Goal: Use online tool/utility: Utilize a website feature to perform a specific function

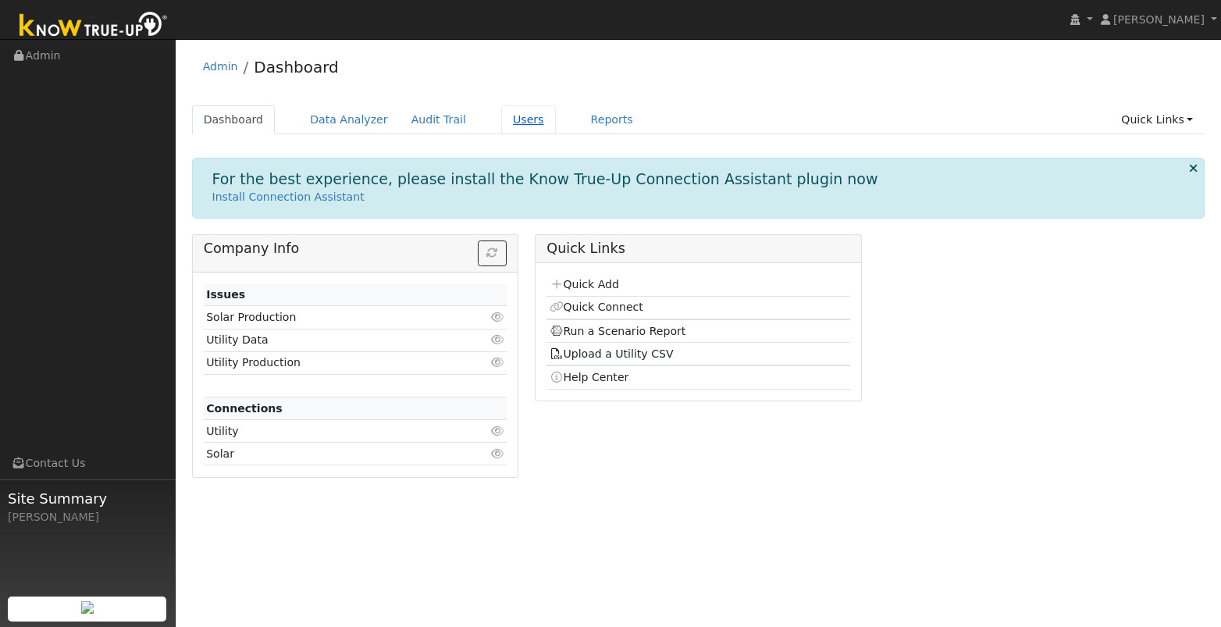
click at [511, 130] on link "Users" at bounding box center [528, 119] width 55 height 29
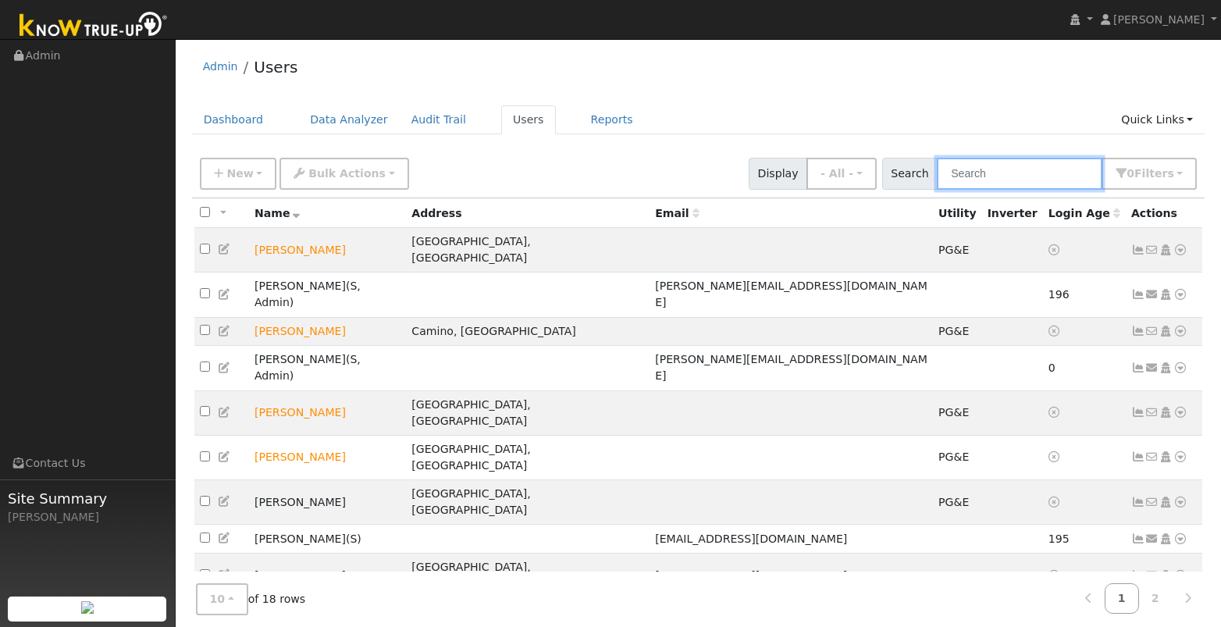
click at [1000, 176] on input "text" at bounding box center [1020, 174] width 166 height 32
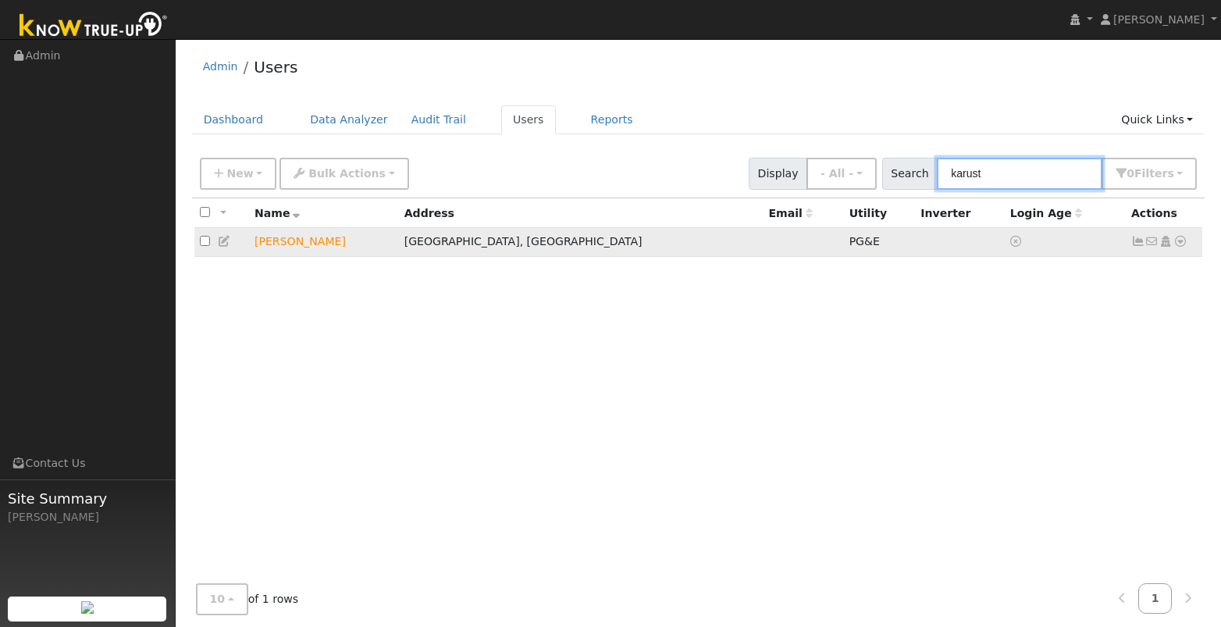
type input "karust"
click at [1179, 244] on icon at bounding box center [1180, 241] width 14 height 11
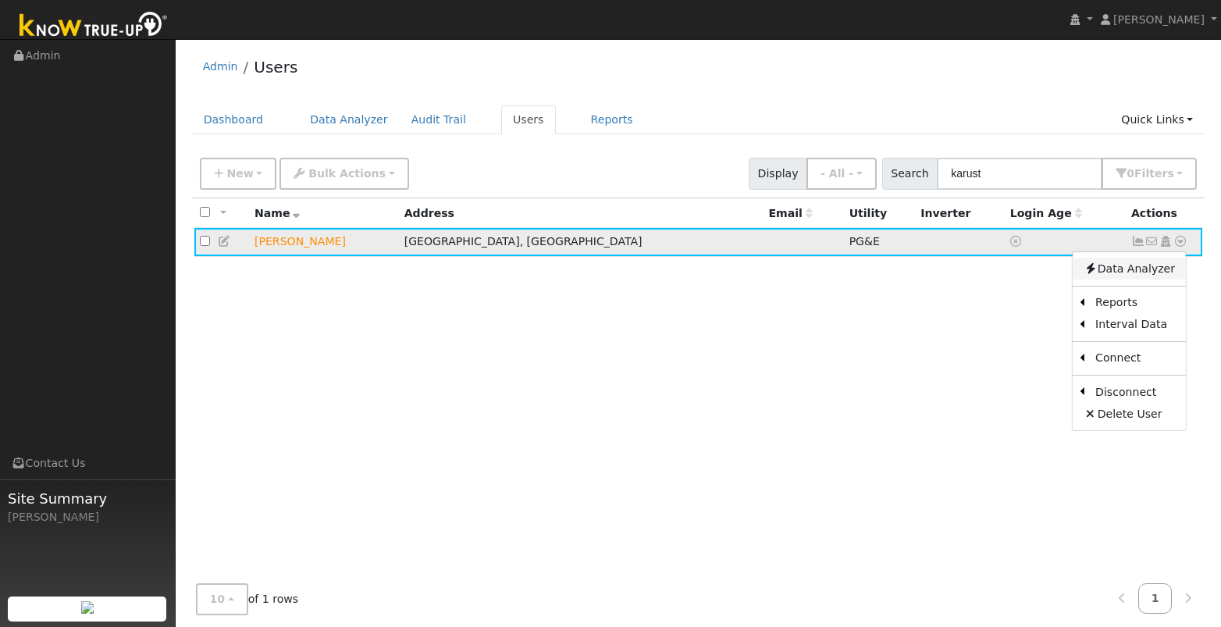
click at [1137, 265] on link "Data Analyzer" at bounding box center [1129, 269] width 113 height 22
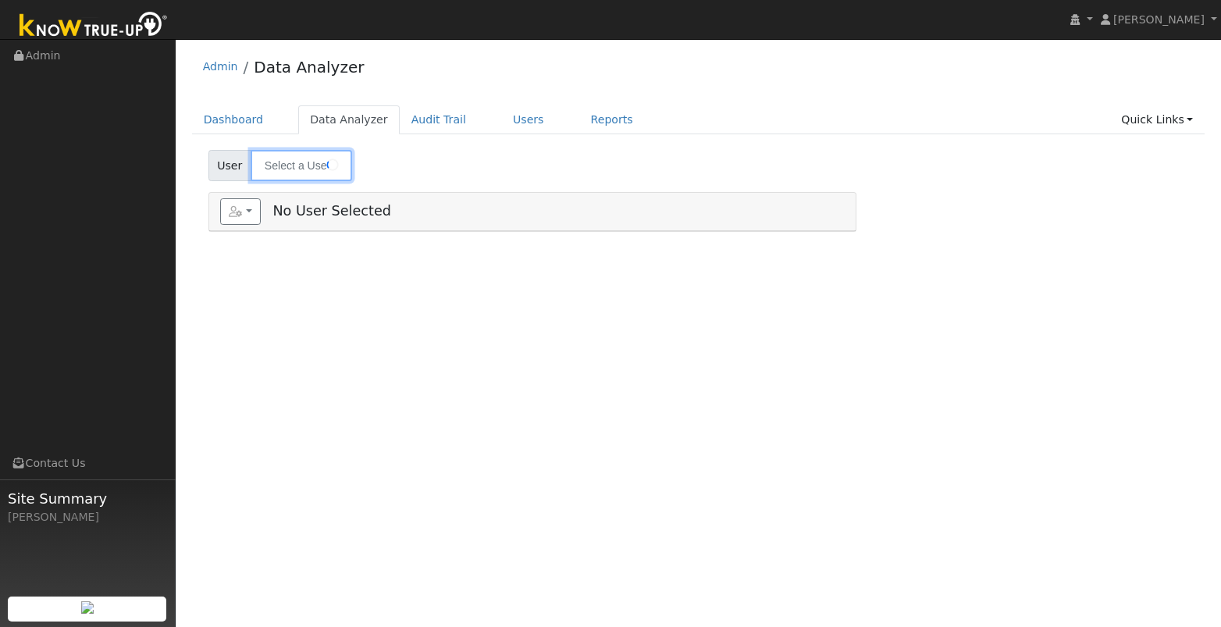
type input "[PERSON_NAME]"
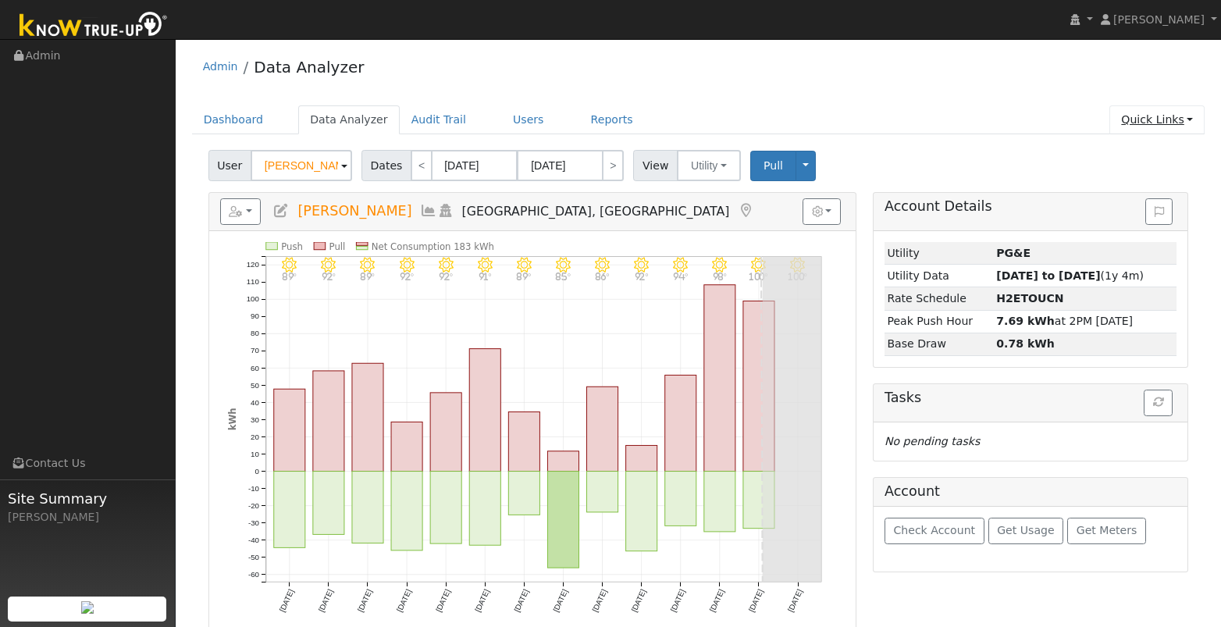
click at [1173, 117] on link "Quick Links" at bounding box center [1156, 119] width 95 height 29
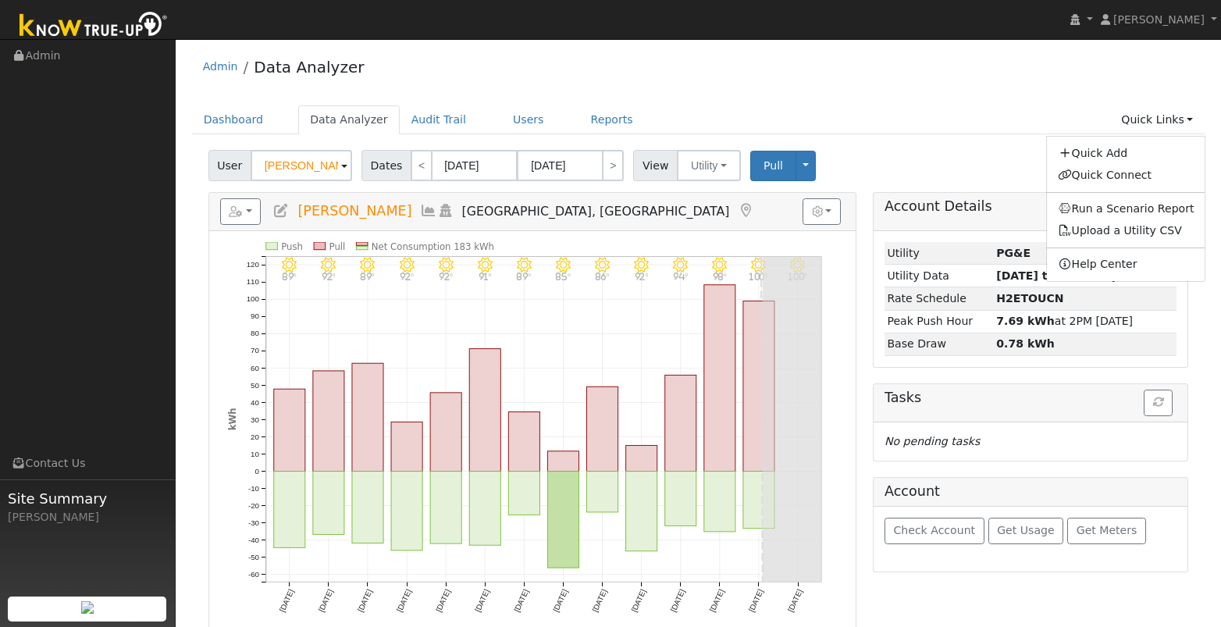
click at [955, 109] on ul "Dashboard Data Analyzer Audit Trail Users Reports Quick Links Quick Add Quick C…" at bounding box center [698, 119] width 1013 height 29
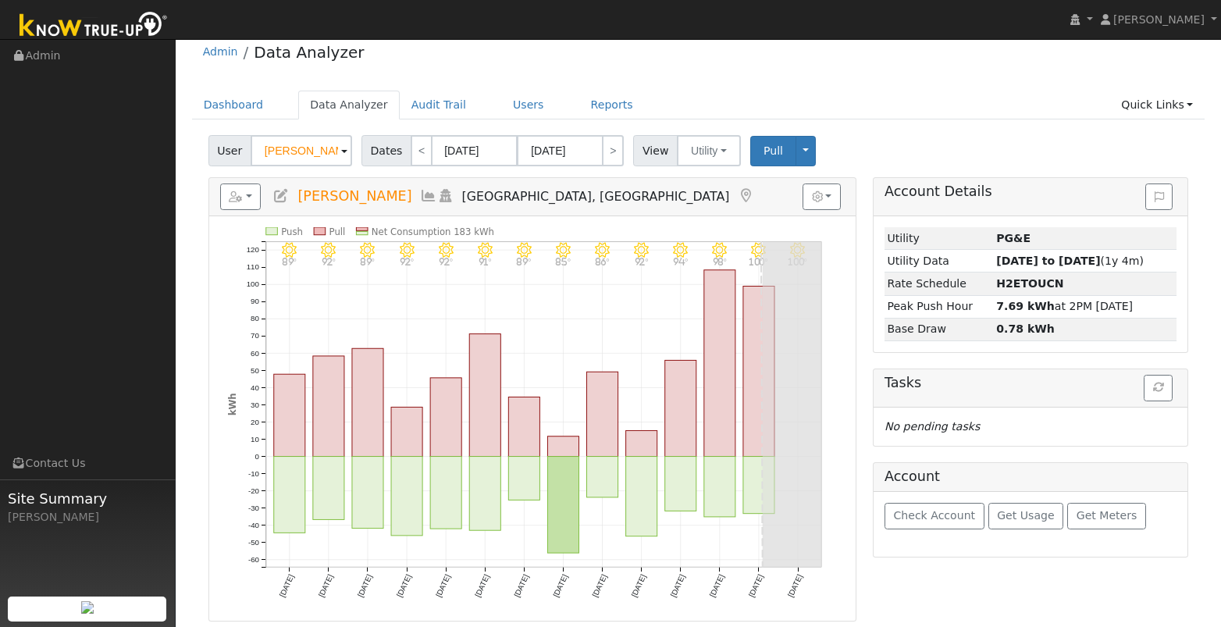
scroll to position [20, 0]
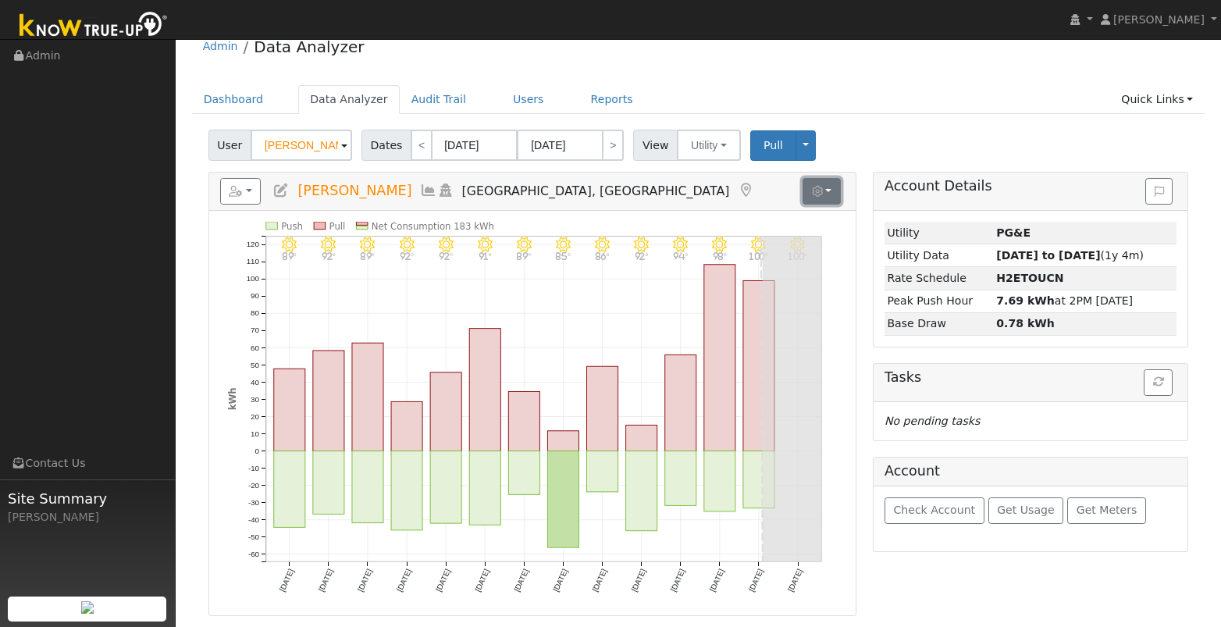
click at [838, 195] on button "button" at bounding box center [822, 191] width 38 height 27
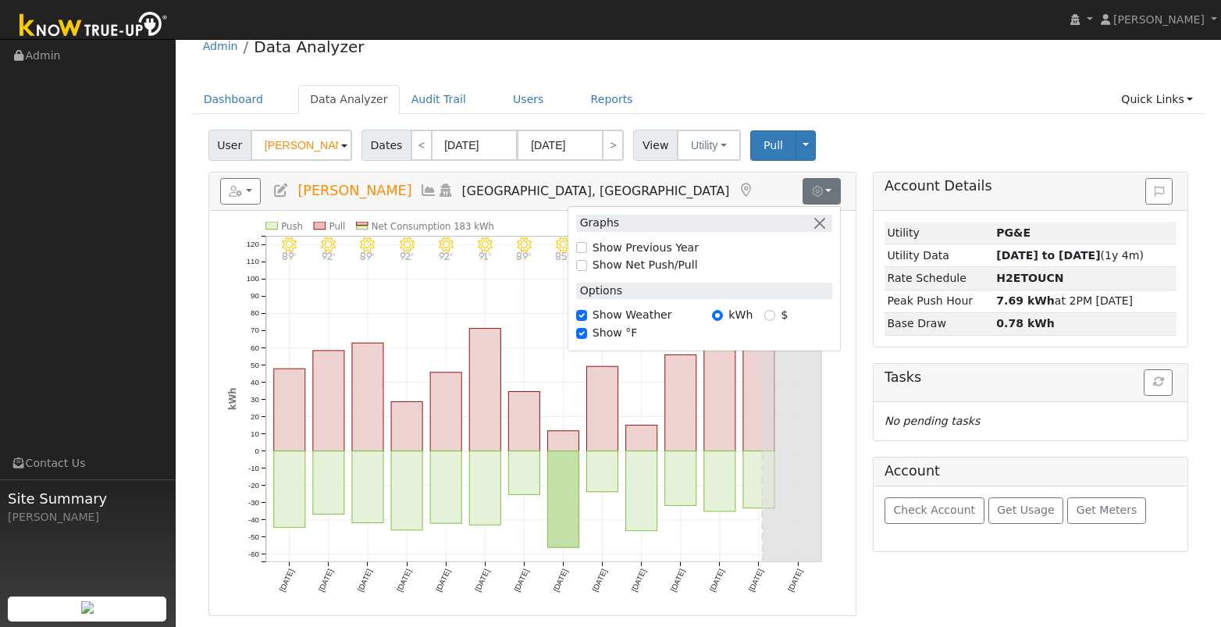
click at [623, 249] on label "Show Previous Year" at bounding box center [646, 248] width 106 height 16
click at [587, 249] on input "Show Previous Year" at bounding box center [581, 247] width 11 height 11
checkbox input "true"
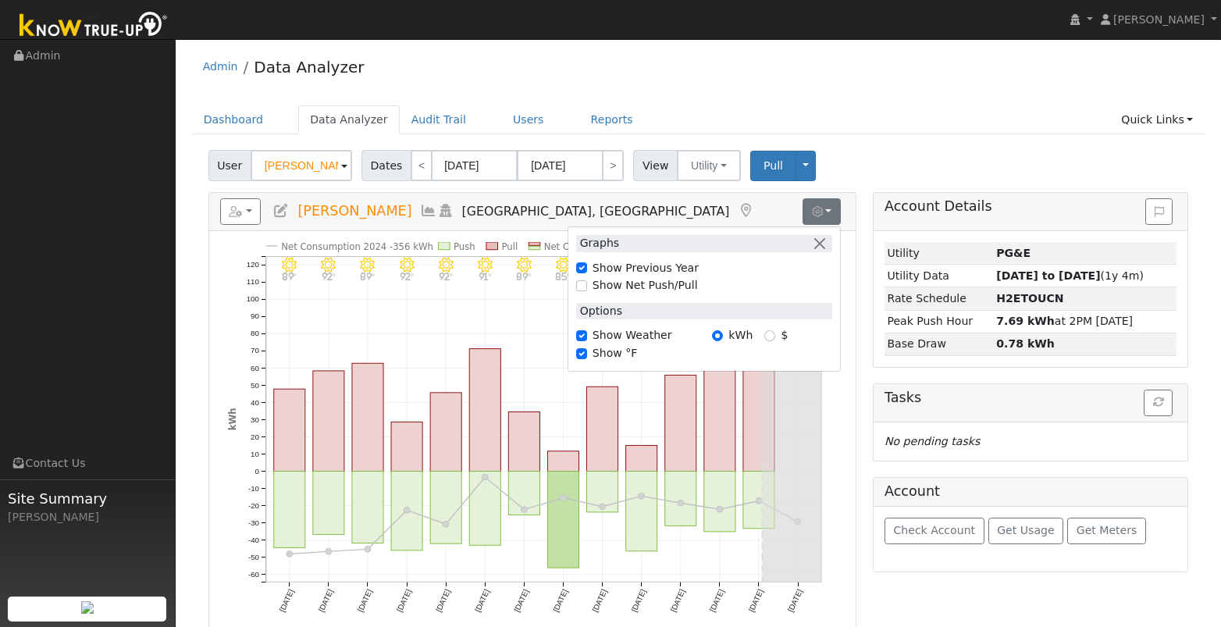
click at [688, 211] on h5 "Reports Scenario Health Check Energy Audit Account Timeline User Audit Trail In…" at bounding box center [532, 211] width 625 height 27
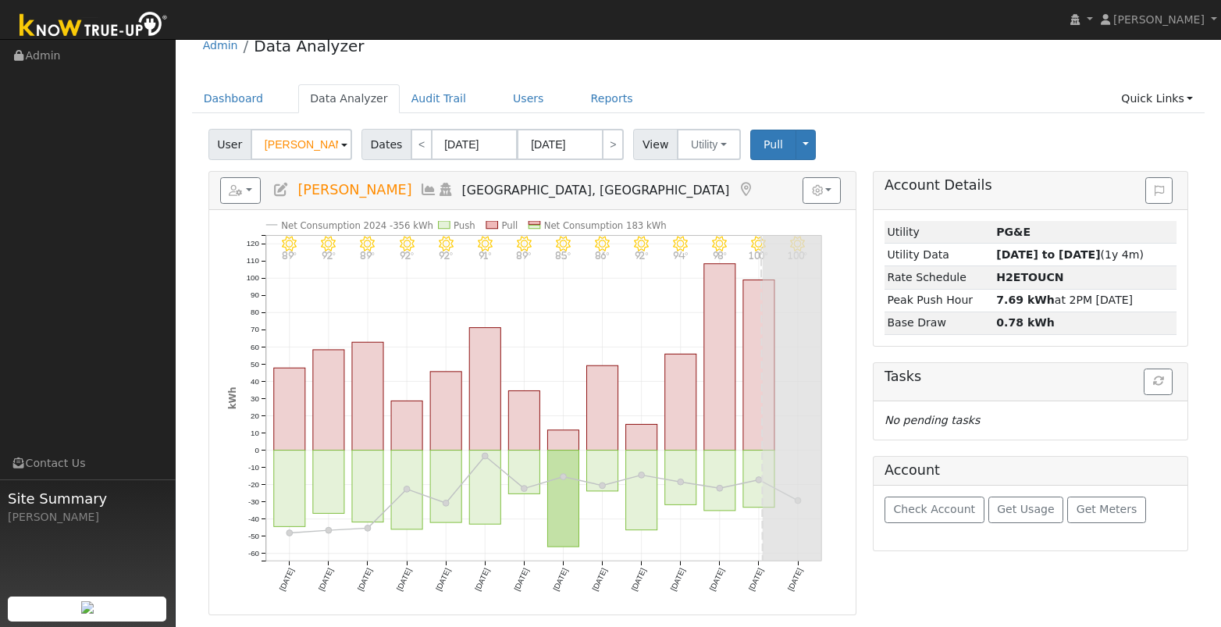
scroll to position [23, 0]
click at [477, 147] on input "07/28/2025" at bounding box center [475, 142] width 86 height 31
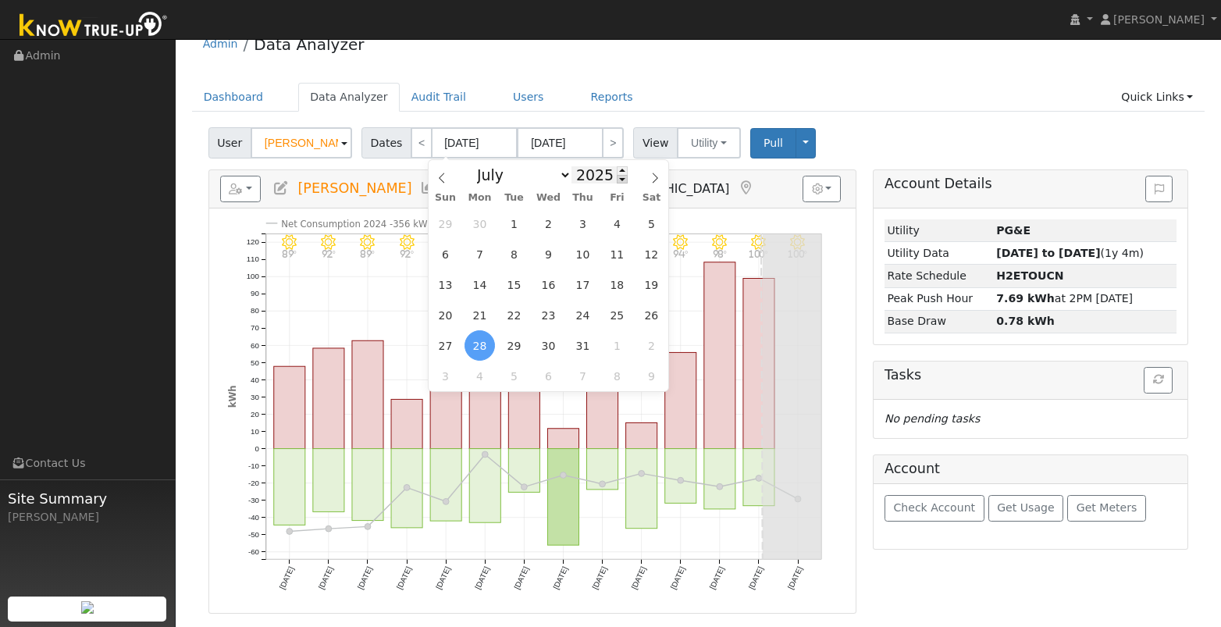
click at [618, 180] on span at bounding box center [622, 179] width 11 height 9
type input "2024"
click at [477, 216] on span "1" at bounding box center [480, 223] width 30 height 30
type input "07/01/2024"
type input "07/31/2024"
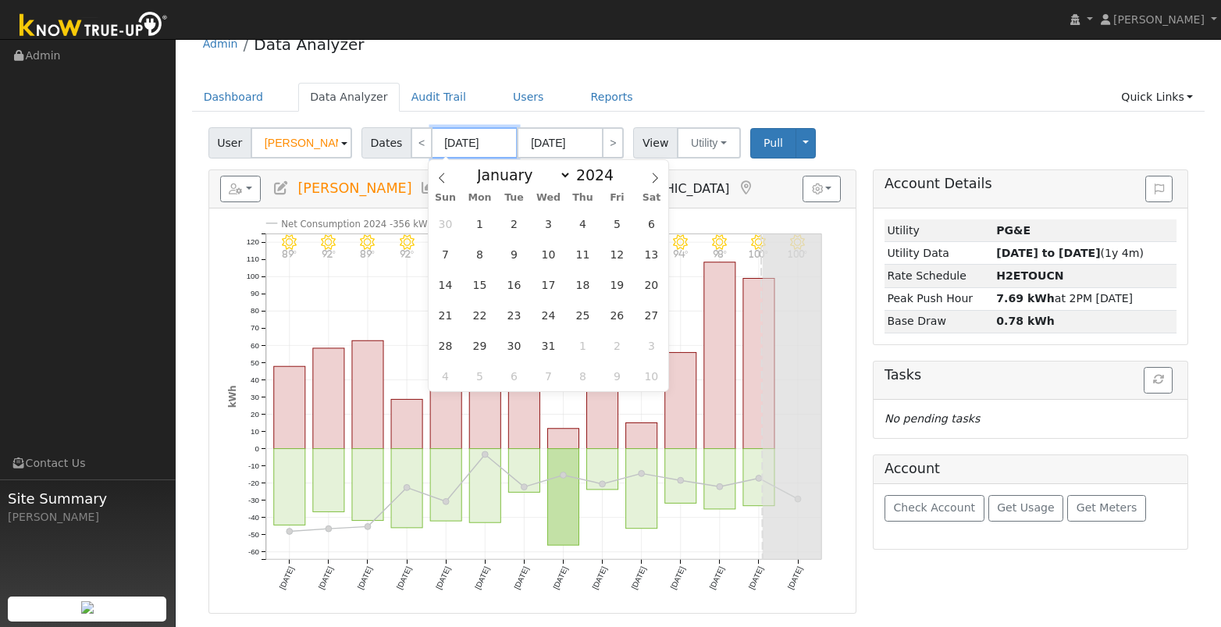
type input "2024"
select select "6"
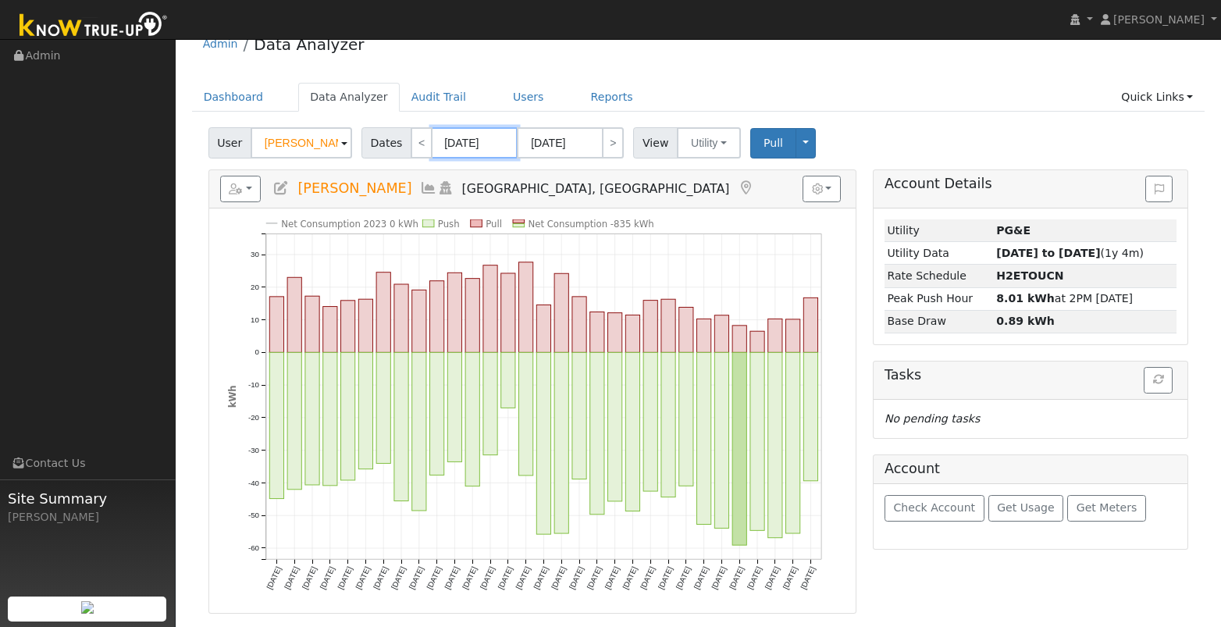
scroll to position [0, 0]
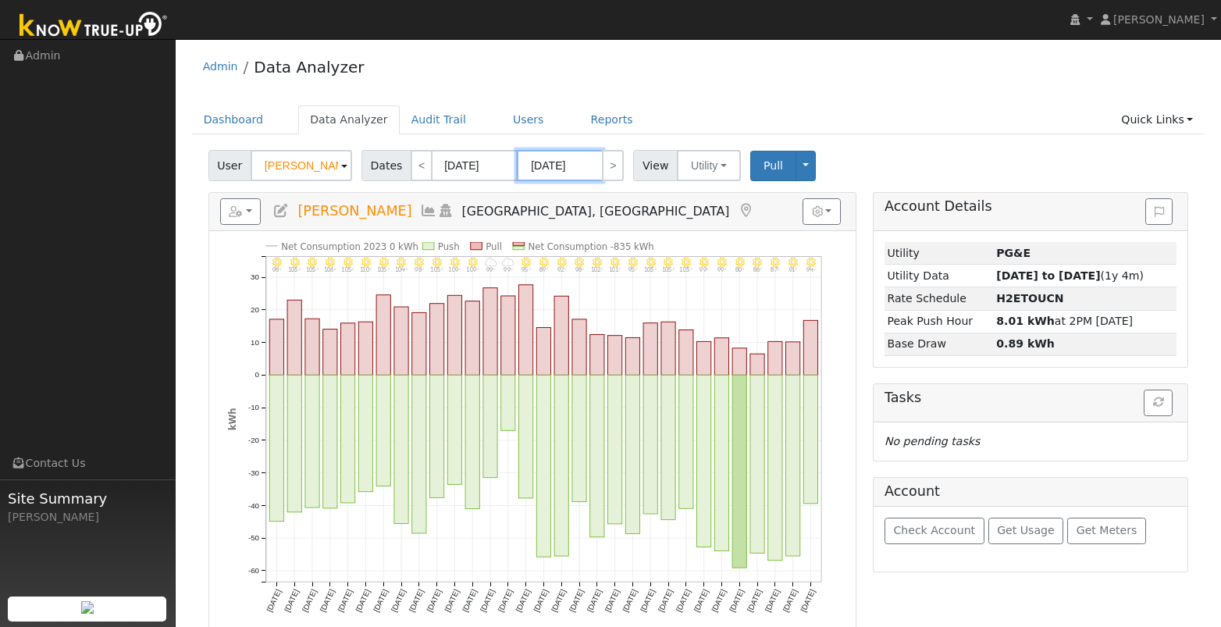
click at [572, 175] on input "07/31/2024" at bounding box center [560, 165] width 86 height 31
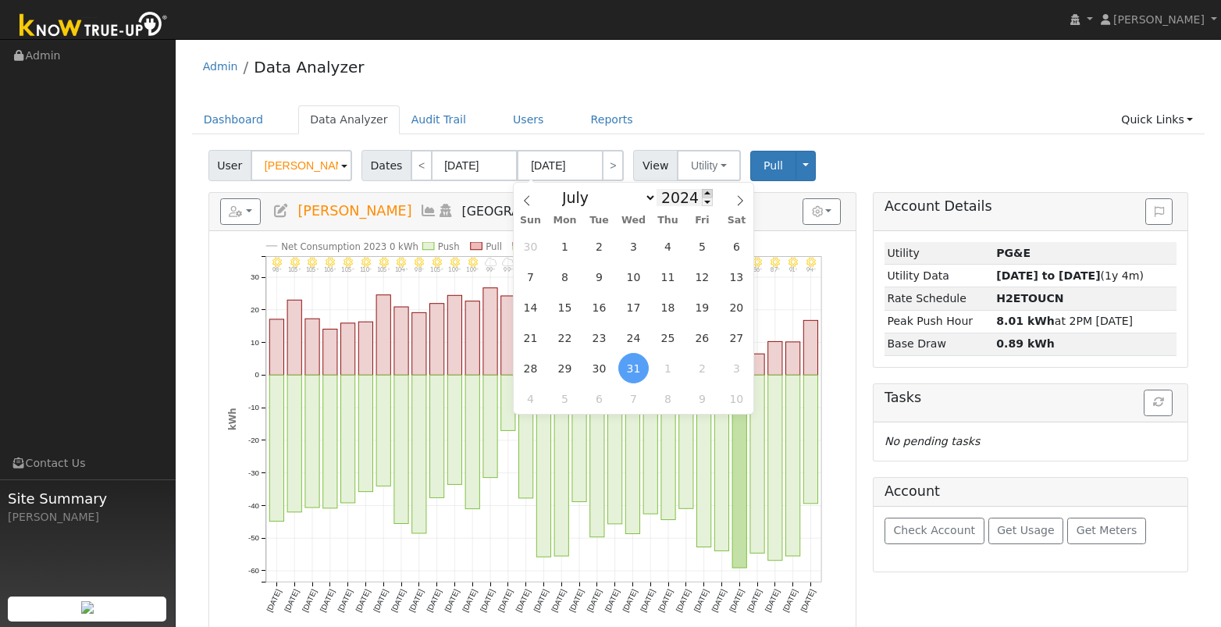
click at [702, 194] on span at bounding box center [707, 193] width 11 height 9
type input "2025"
click at [618, 194] on select "January February March April May June July August September October November De…" at bounding box center [605, 197] width 102 height 19
select select "5"
click at [567, 363] on span "30" at bounding box center [565, 368] width 30 height 30
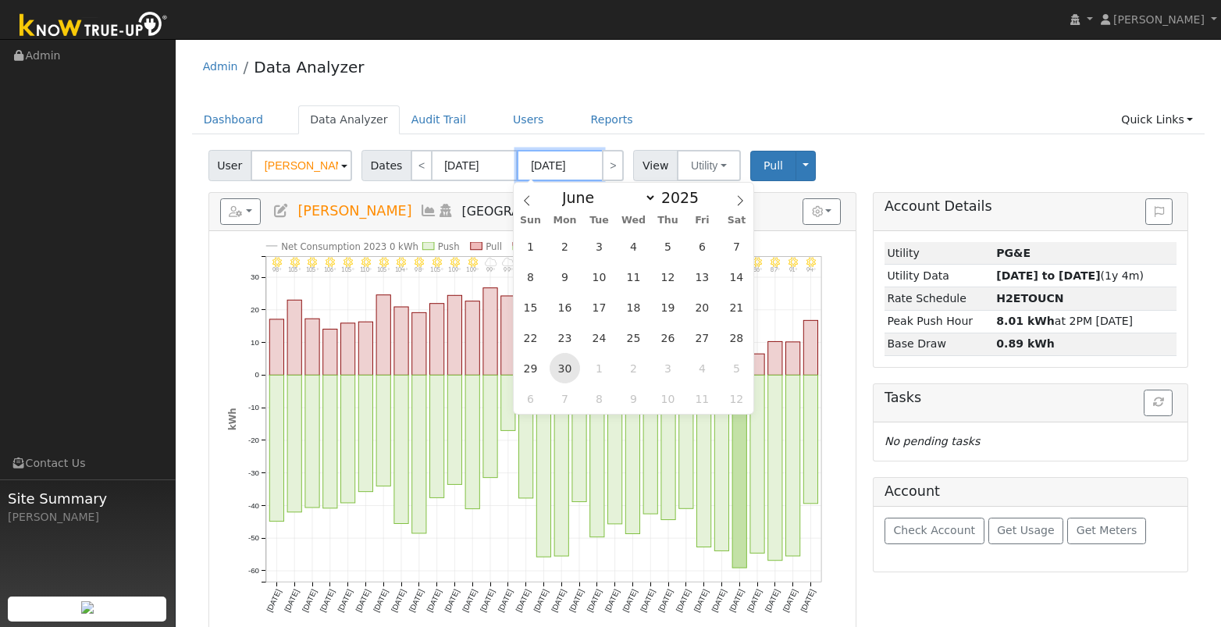
type input "06/30/2025"
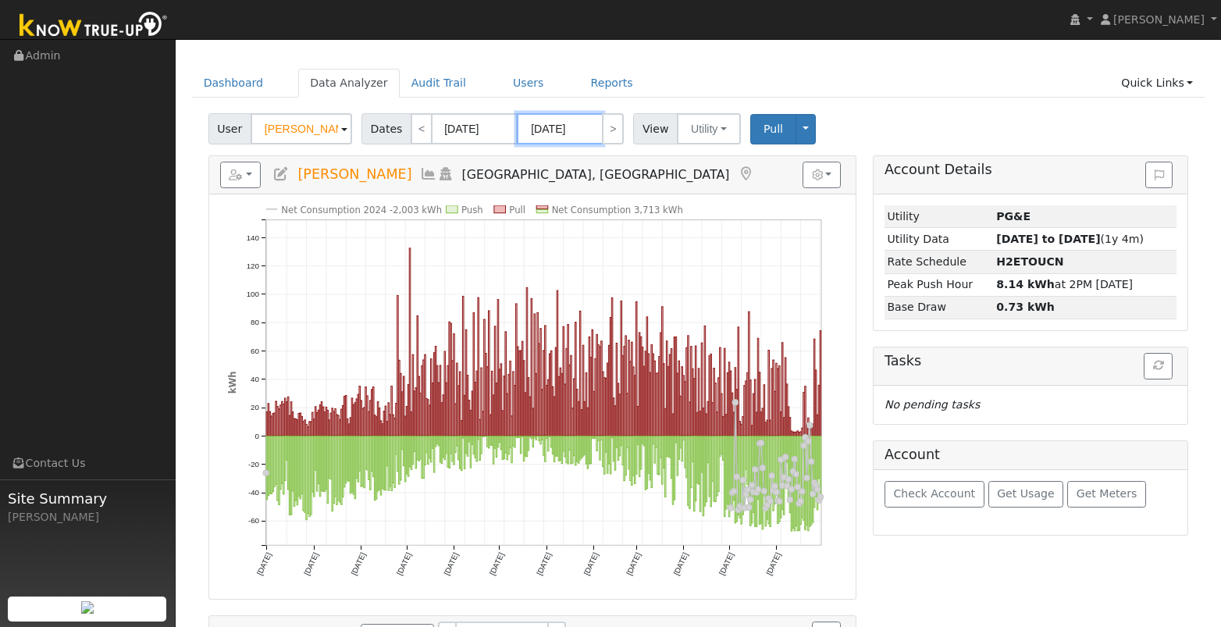
scroll to position [38, 0]
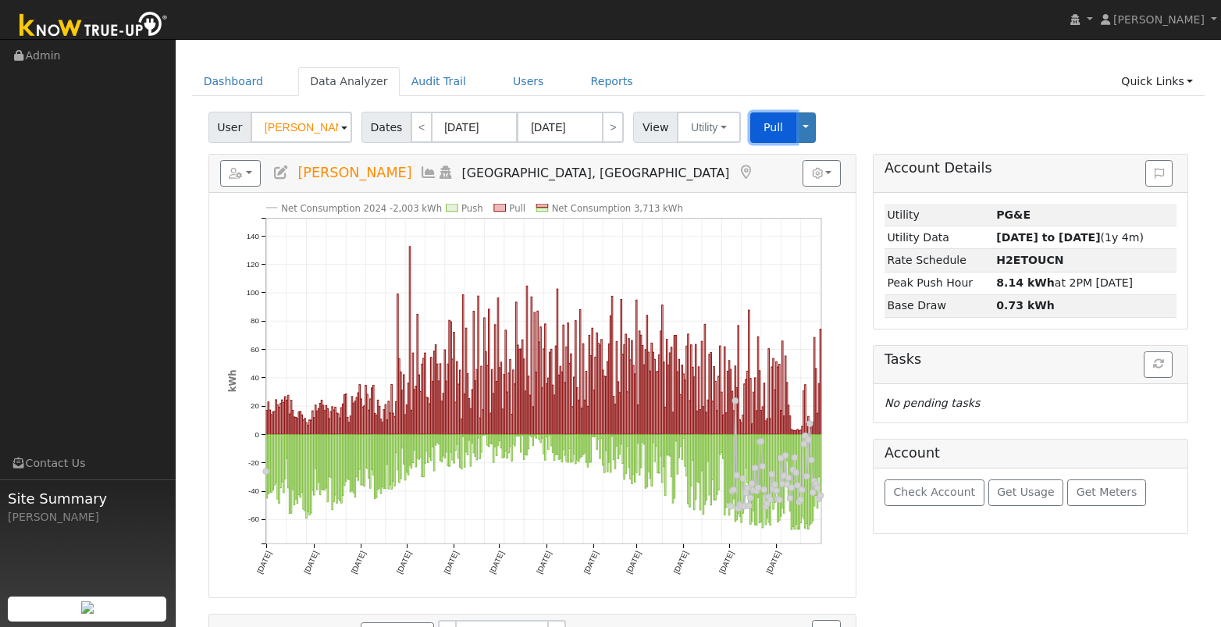
click at [764, 130] on span "Pull" at bounding box center [774, 127] width 20 height 12
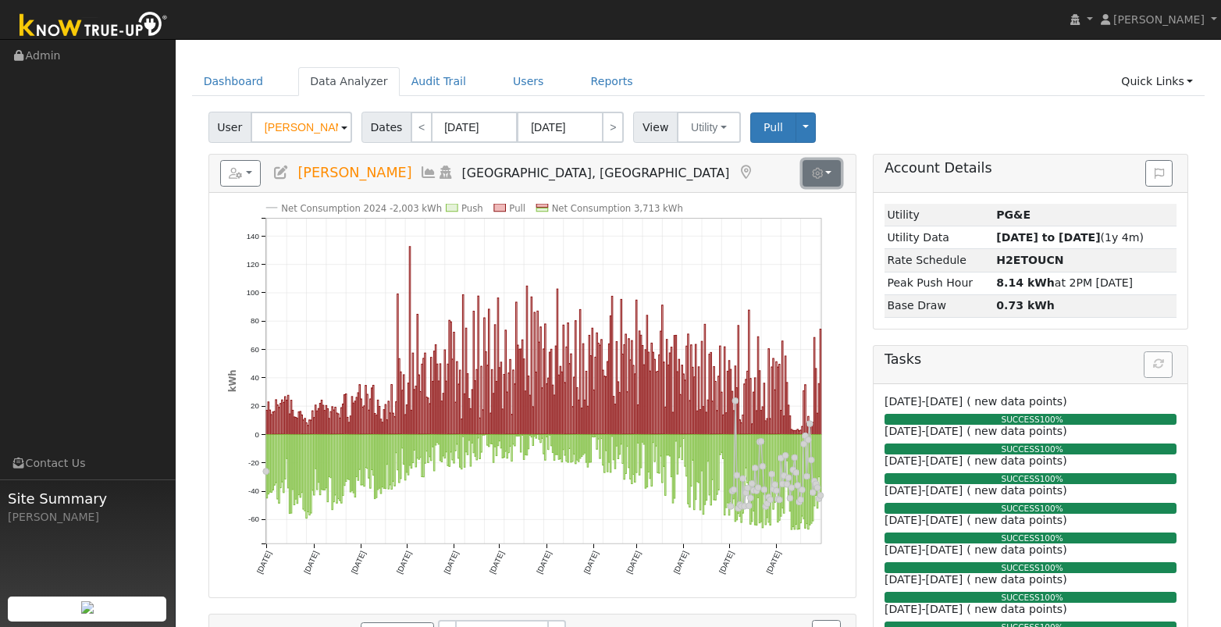
click at [814, 174] on icon "button" at bounding box center [817, 173] width 11 height 11
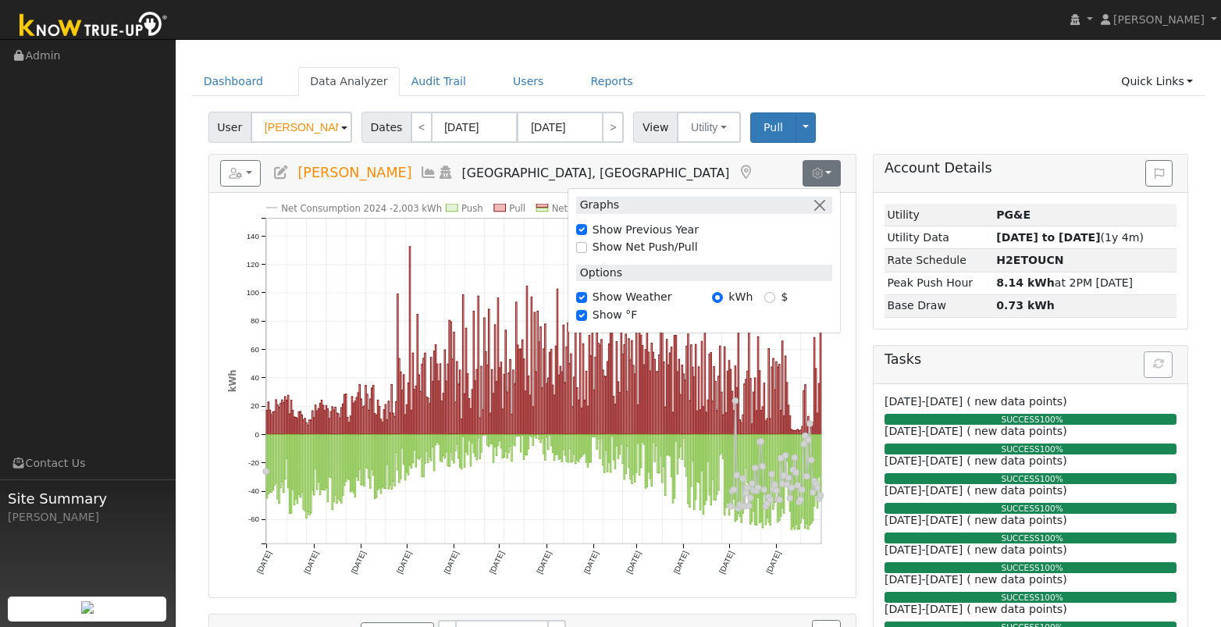
click at [643, 228] on label "Show Previous Year" at bounding box center [646, 230] width 106 height 16
click at [587, 228] on input "Show Previous Year" at bounding box center [581, 229] width 11 height 11
checkbox input "false"
click at [530, 206] on icon "Push Pull Net Consumption 3,713 kWh Mon 7/01 Thu 8/01 Sun 9/01 Tue 10/01 Fri 11…" at bounding box center [532, 400] width 609 height 393
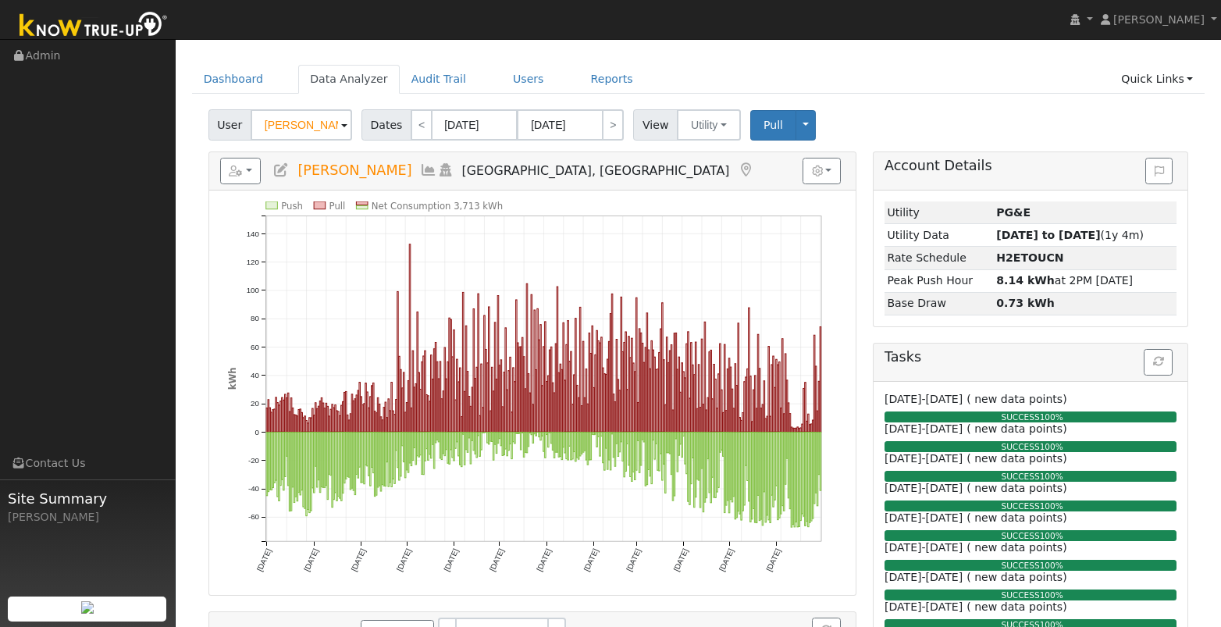
scroll to position [27, 0]
